Goal: Information Seeking & Learning: Learn about a topic

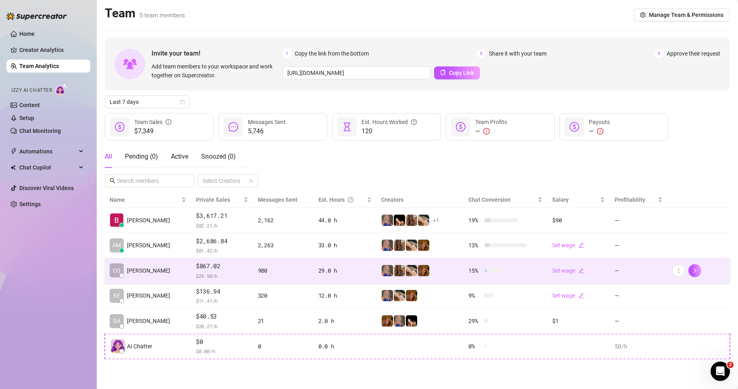
click at [233, 273] on td "$867.02 $ 29.90 /h" at bounding box center [222, 270] width 62 height 25
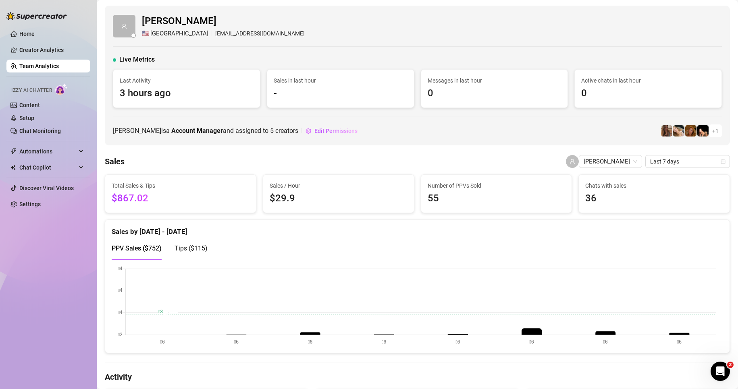
drag, startPoint x: 394, startPoint y: 204, endPoint x: 368, endPoint y: 202, distance: 26.7
click at [38, 65] on link "Team Analytics" at bounding box center [39, 66] width 40 height 6
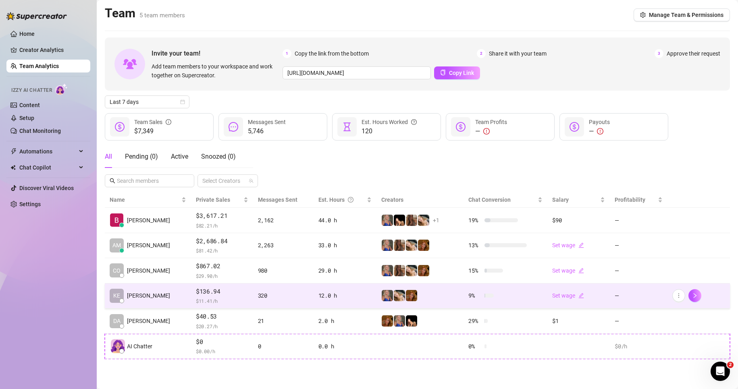
click at [291, 301] on td "320" at bounding box center [283, 296] width 60 height 25
